Goal: Communication & Community: Share content

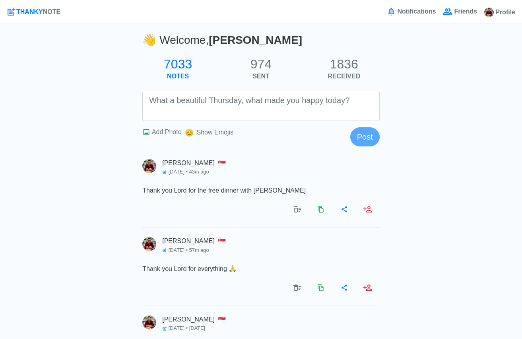
click at [257, 64] on h2 "974" at bounding box center [260, 63] width 83 height 15
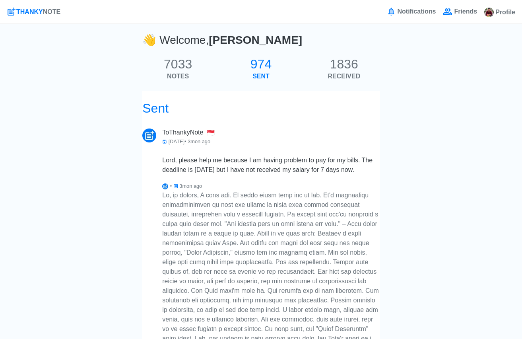
click at [354, 61] on h2 "1836" at bounding box center [343, 63] width 83 height 15
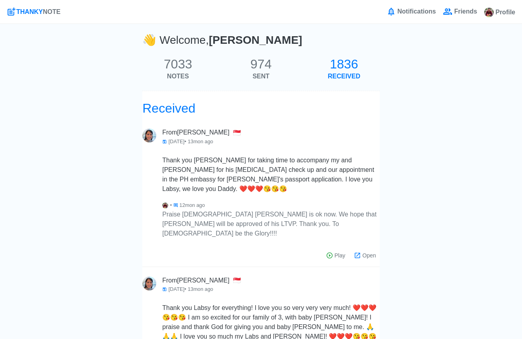
click at [180, 49] on h3 "👋 Welcome, [PERSON_NAME]" at bounding box center [222, 41] width 160 height 17
click at [180, 60] on h2 "7033" at bounding box center [177, 63] width 83 height 15
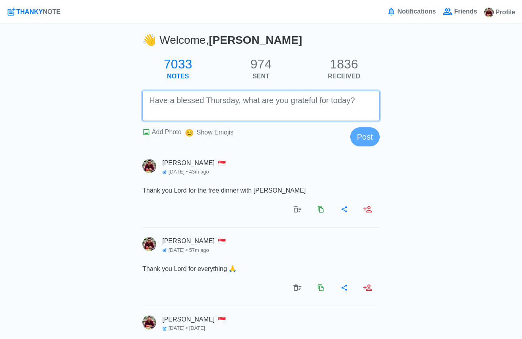
click at [211, 110] on textarea at bounding box center [260, 106] width 237 height 30
type textarea "Thank you Lord for taking care of my wife and [PERSON_NAME]."
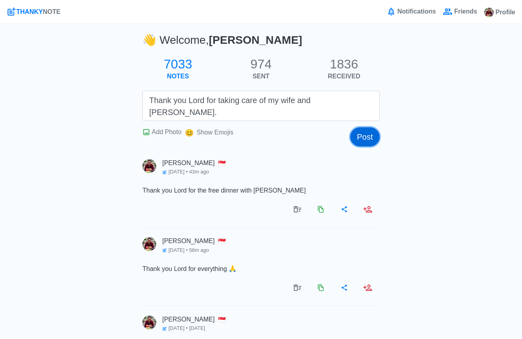
click at [374, 133] on button "Post" at bounding box center [364, 136] width 29 height 19
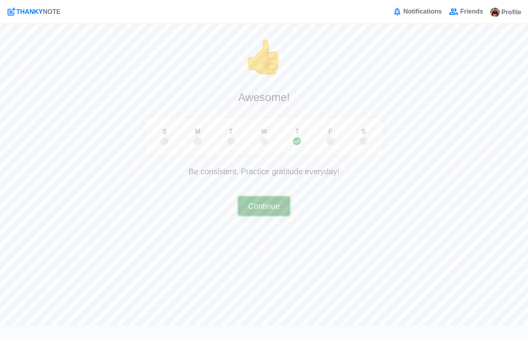
click at [266, 211] on button "Continue" at bounding box center [264, 205] width 52 height 19
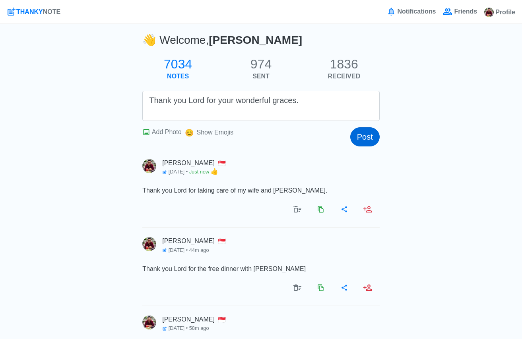
type textarea "Thank you Lord for your wonderful graces."
click at [360, 135] on button "Post" at bounding box center [364, 136] width 29 height 19
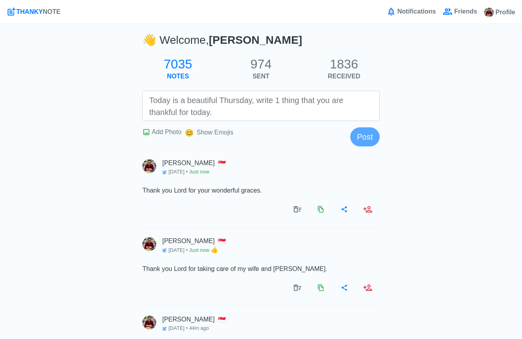
click at [457, 11] on span "Friends" at bounding box center [464, 12] width 25 height 10
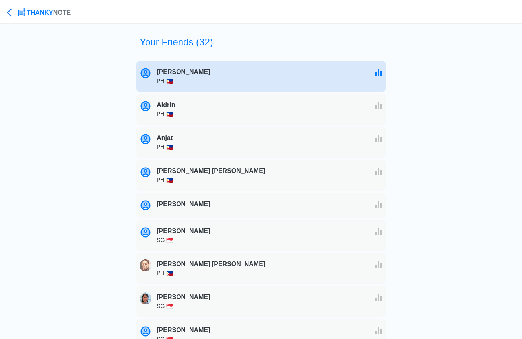
click at [176, 72] on div "[PERSON_NAME] [PERSON_NAME] PH 🇵🇭" at bounding box center [271, 76] width 229 height 24
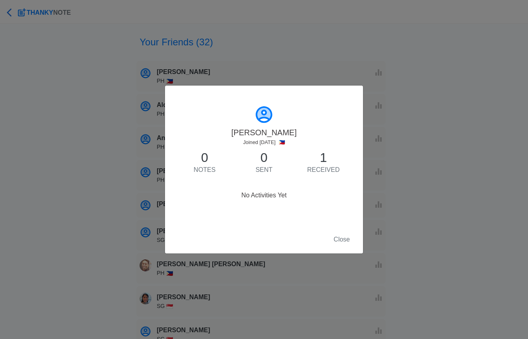
click at [345, 243] on button "Close" at bounding box center [341, 239] width 27 height 15
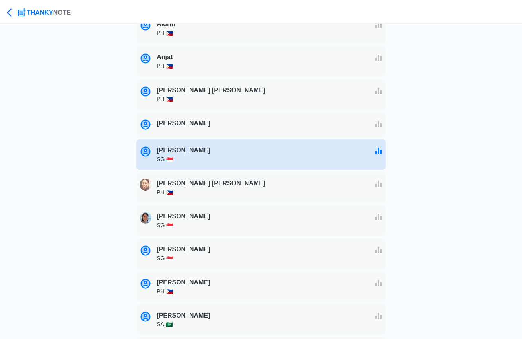
scroll to position [81, 0]
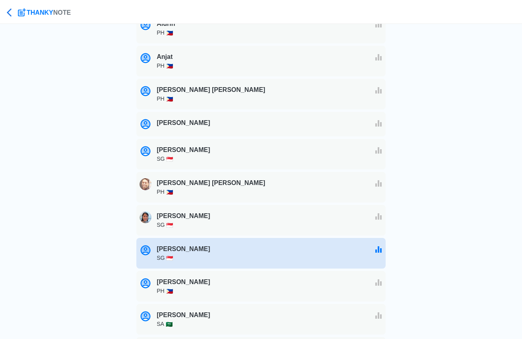
click at [337, 249] on div "[PERSON_NAME] [PERSON_NAME] SG 🇸🇬" at bounding box center [271, 253] width 229 height 24
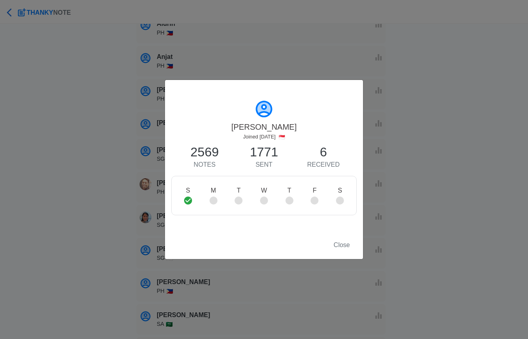
click at [339, 247] on span "Close" at bounding box center [341, 244] width 16 height 7
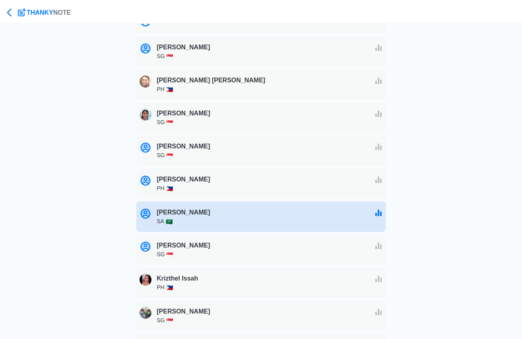
scroll to position [310, 0]
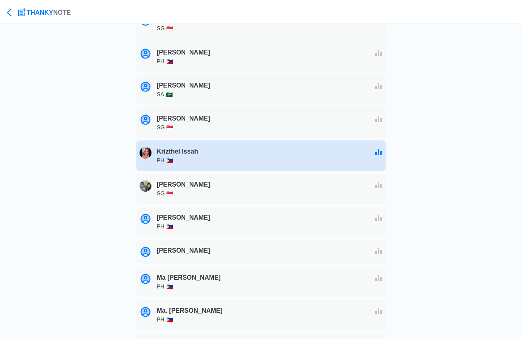
click at [287, 155] on div "Krizthel Issah Krizthel Issah PH 🇵🇭" at bounding box center [271, 155] width 229 height 24
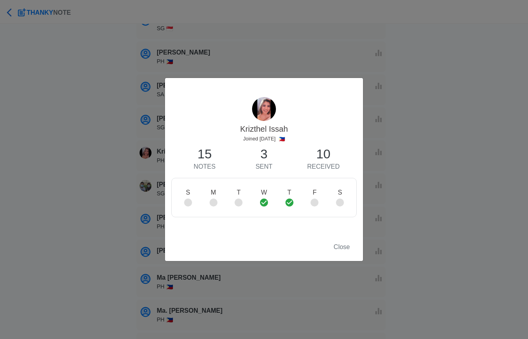
click at [349, 247] on span "Close" at bounding box center [341, 246] width 16 height 7
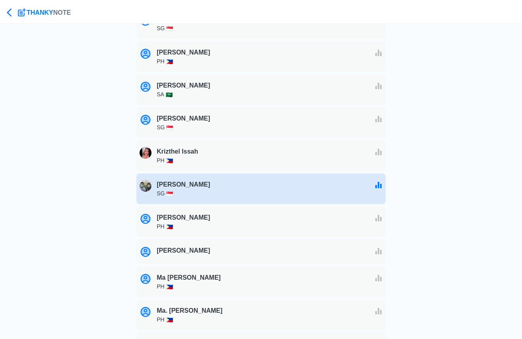
click at [285, 195] on div "[PERSON_NAME] [PERSON_NAME] SG 🇸🇬" at bounding box center [271, 188] width 229 height 24
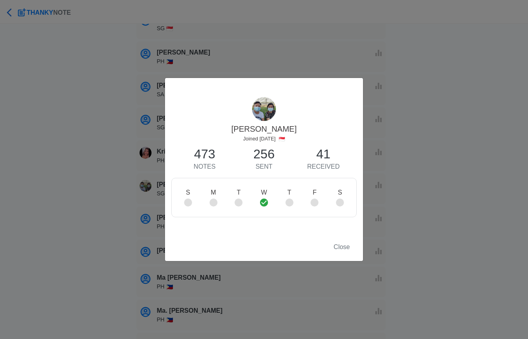
click at [337, 245] on span "Close" at bounding box center [341, 246] width 16 height 7
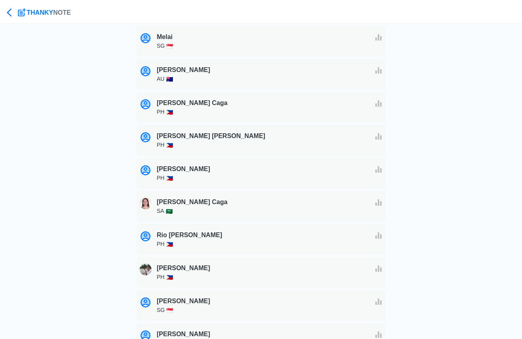
scroll to position [685, 0]
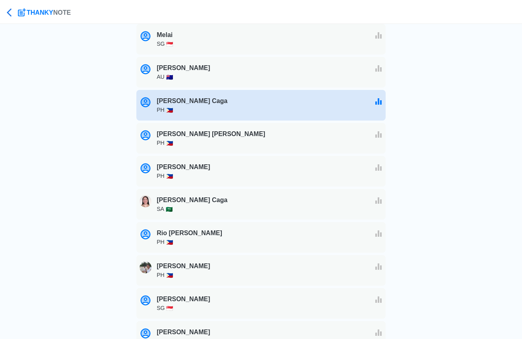
click at [288, 115] on div "[PERSON_NAME] Caga [PERSON_NAME] Caga PH 🇵🇭" at bounding box center [271, 105] width 229 height 24
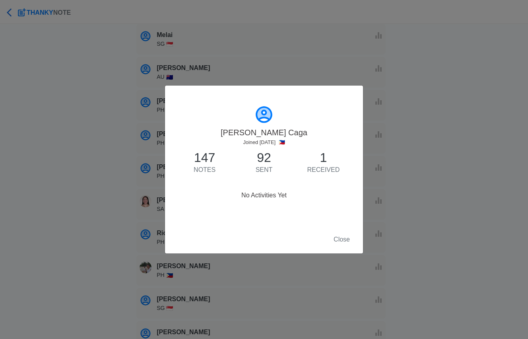
click at [345, 242] on span "Close" at bounding box center [341, 239] width 16 height 7
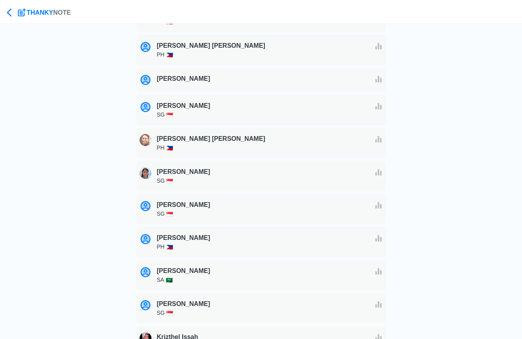
scroll to position [0, 0]
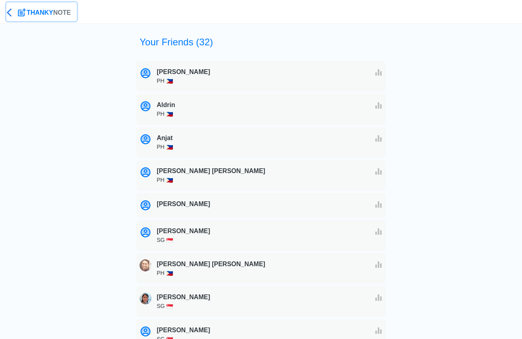
click at [26, 11] on icon at bounding box center [22, 13] width 10 height 10
